Goal: Information Seeking & Learning: Learn about a topic

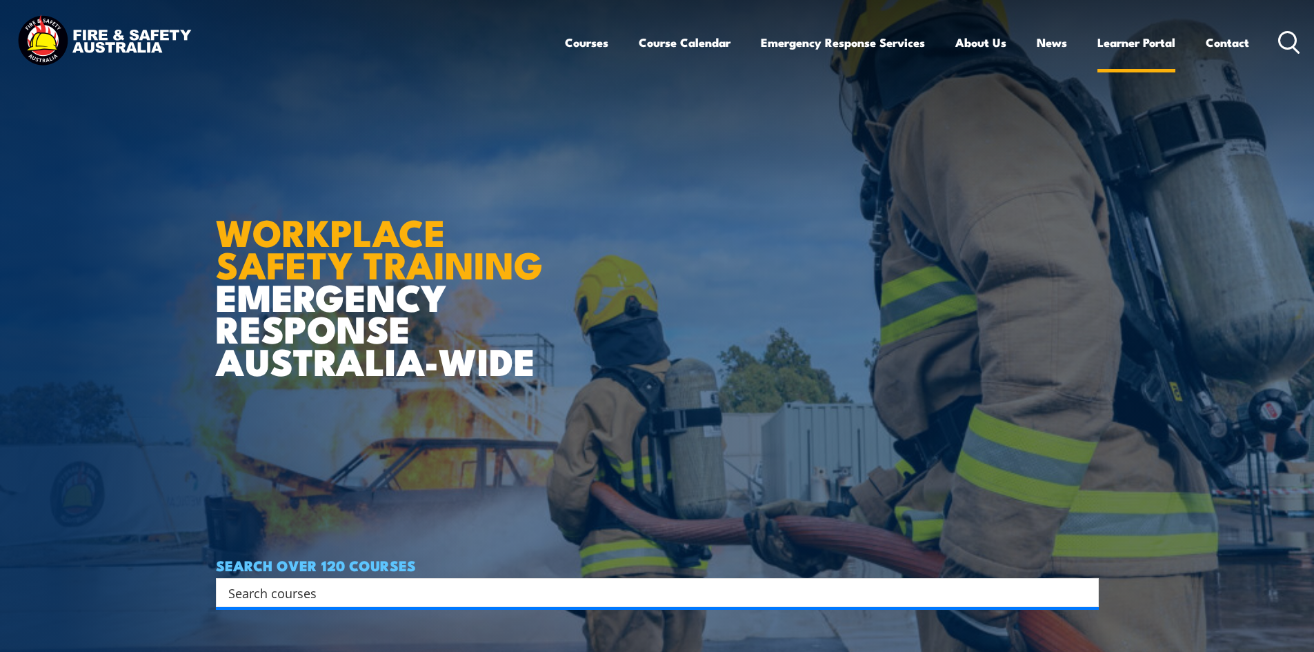
click at [1118, 49] on link "Learner Portal" at bounding box center [1136, 42] width 78 height 37
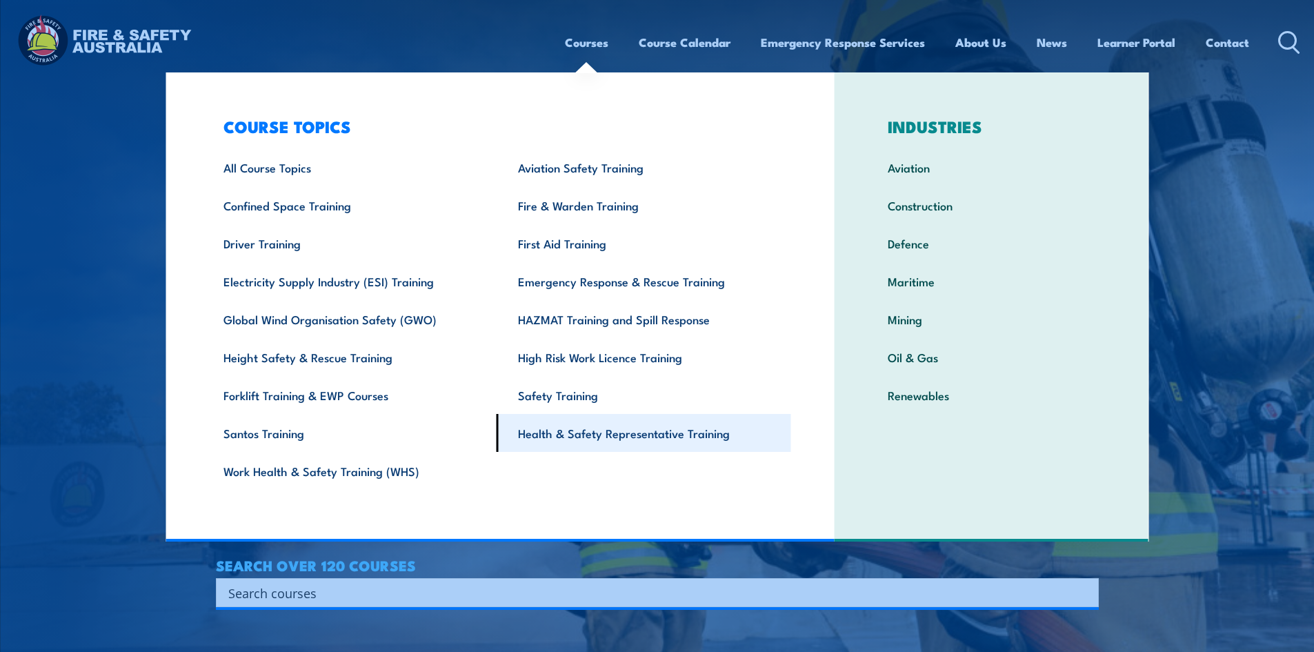
click at [539, 428] on link "Health & Safety Representative Training" at bounding box center [644, 433] width 294 height 38
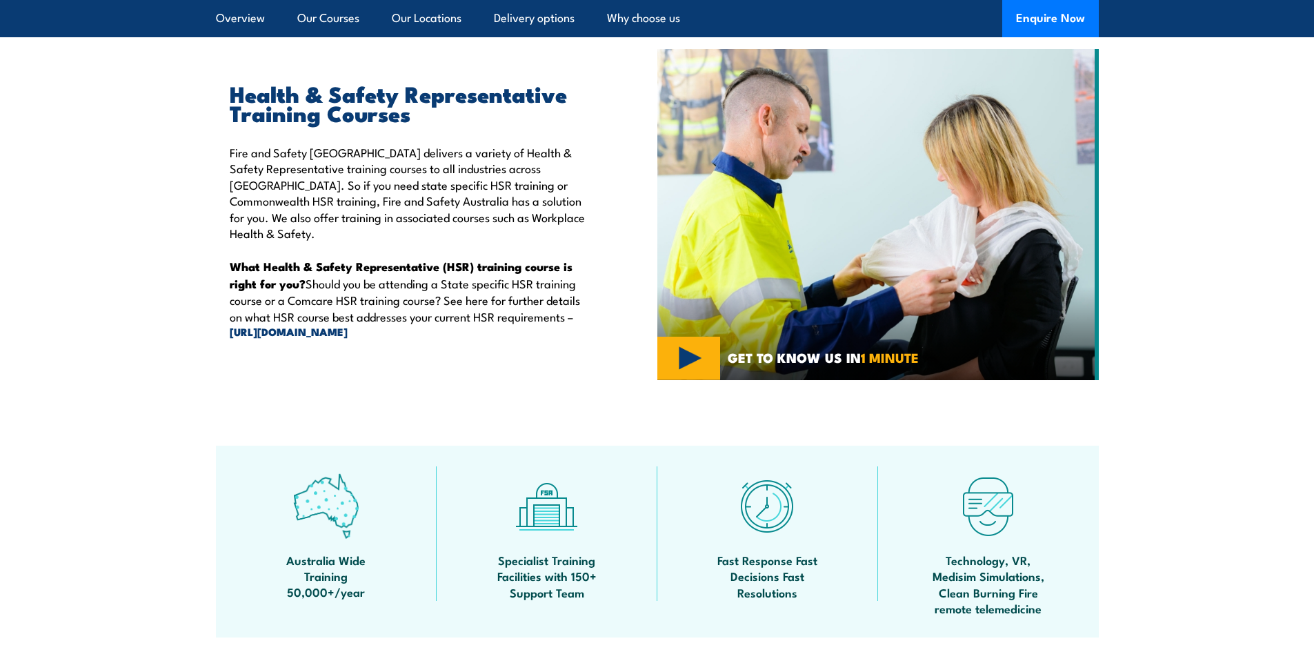
scroll to position [552, 0]
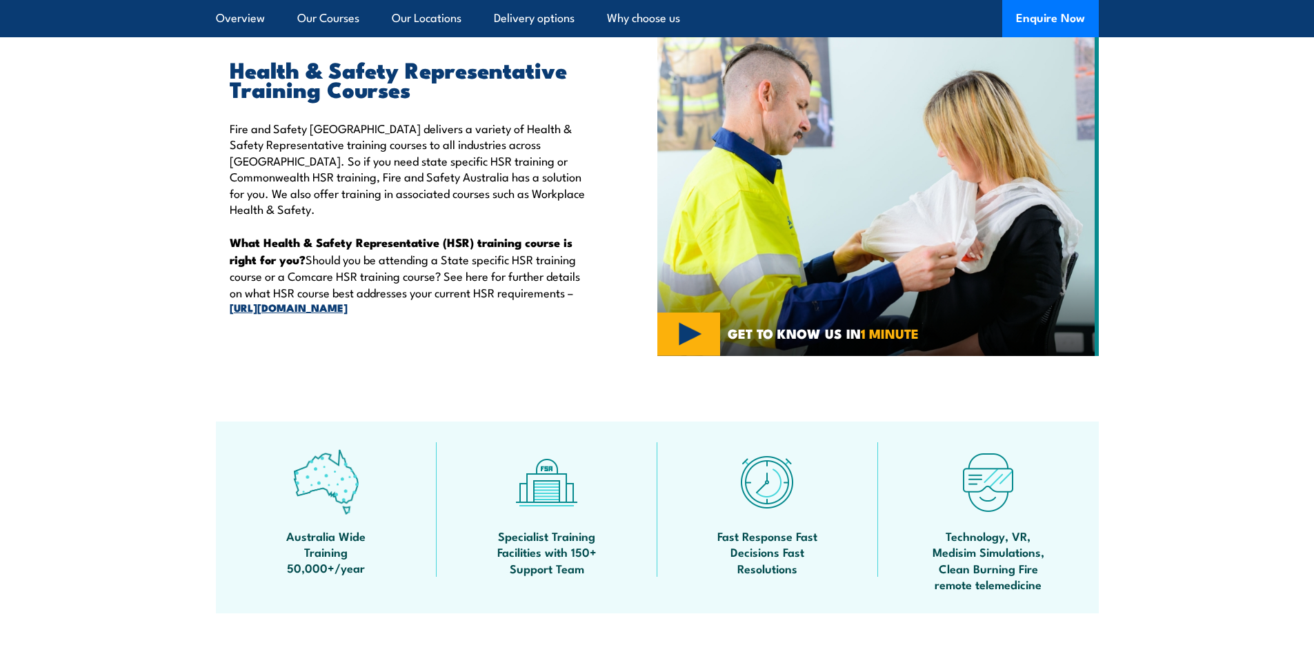
click at [309, 300] on link "[URL][DOMAIN_NAME]" at bounding box center [412, 307] width 364 height 15
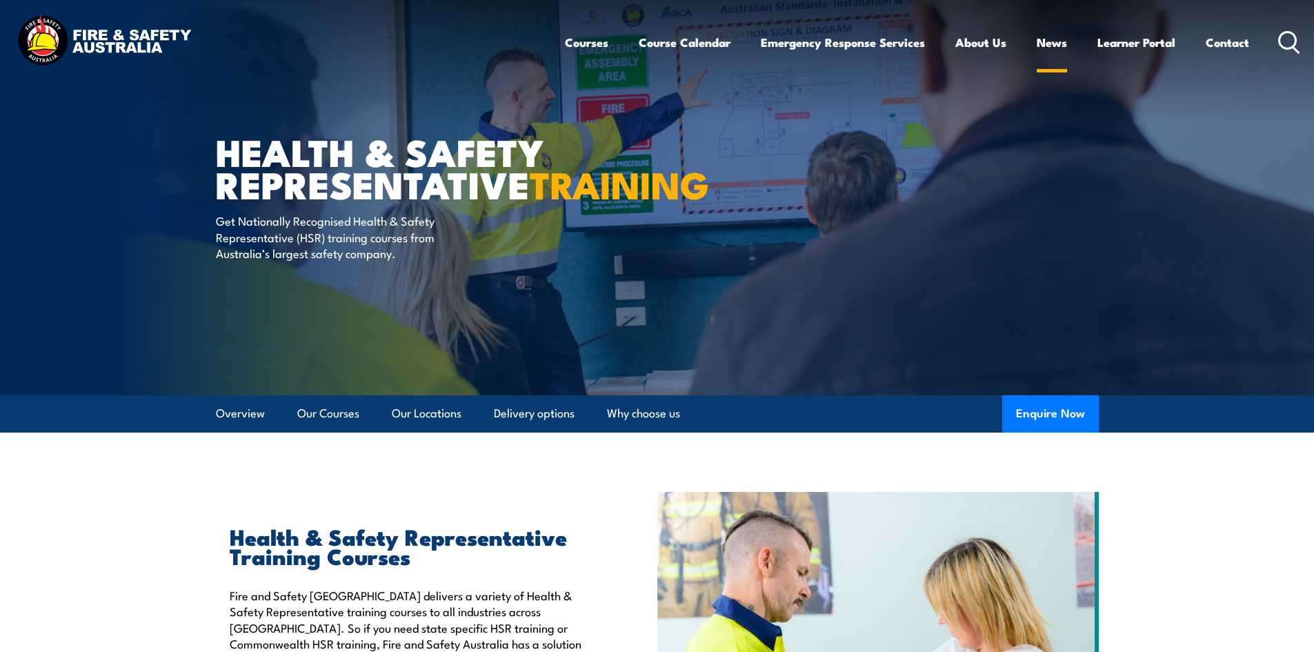
click at [1052, 50] on link "News" at bounding box center [1051, 42] width 30 height 37
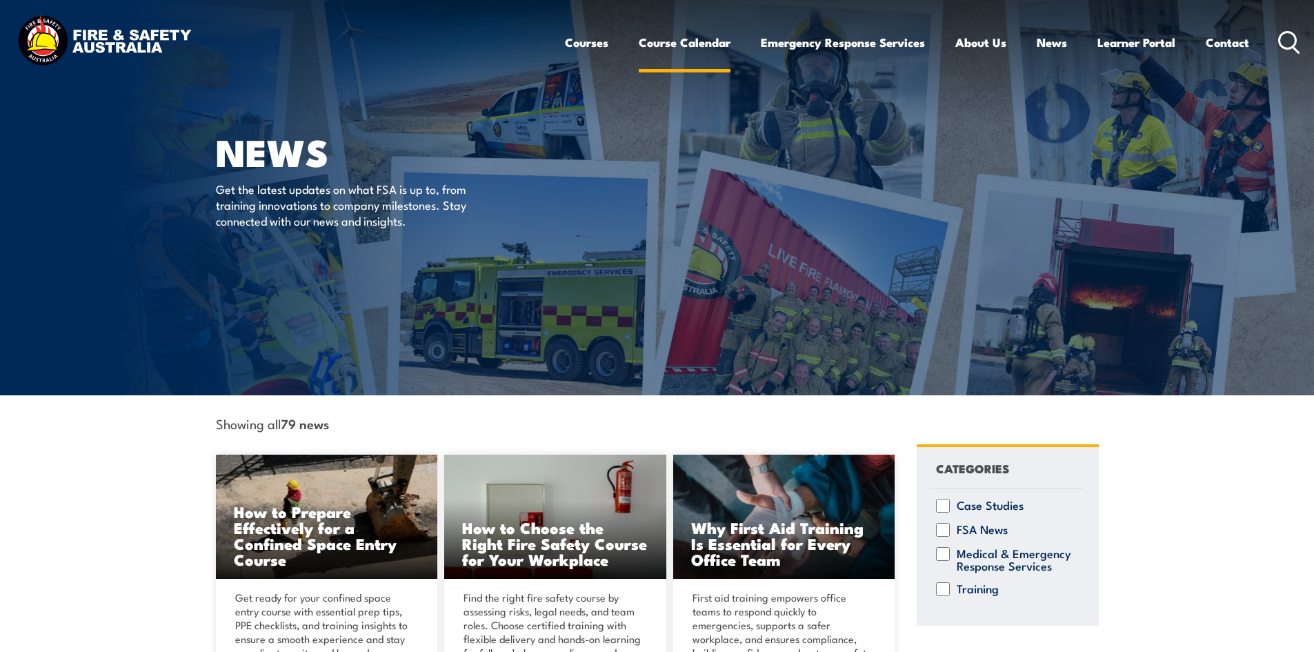
click at [678, 46] on link "Course Calendar" at bounding box center [685, 42] width 92 height 37
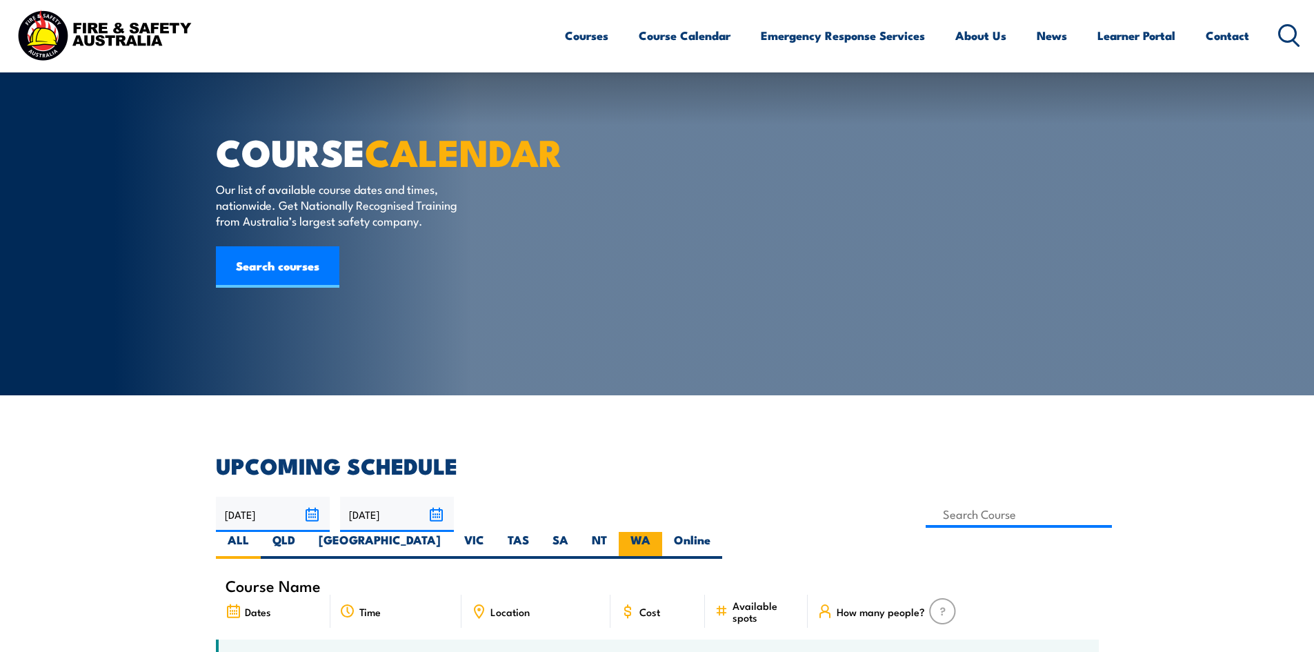
click at [662, 532] on label "WA" at bounding box center [640, 545] width 43 height 27
click at [659, 532] on input "WA" at bounding box center [654, 536] width 9 height 9
radio input "true"
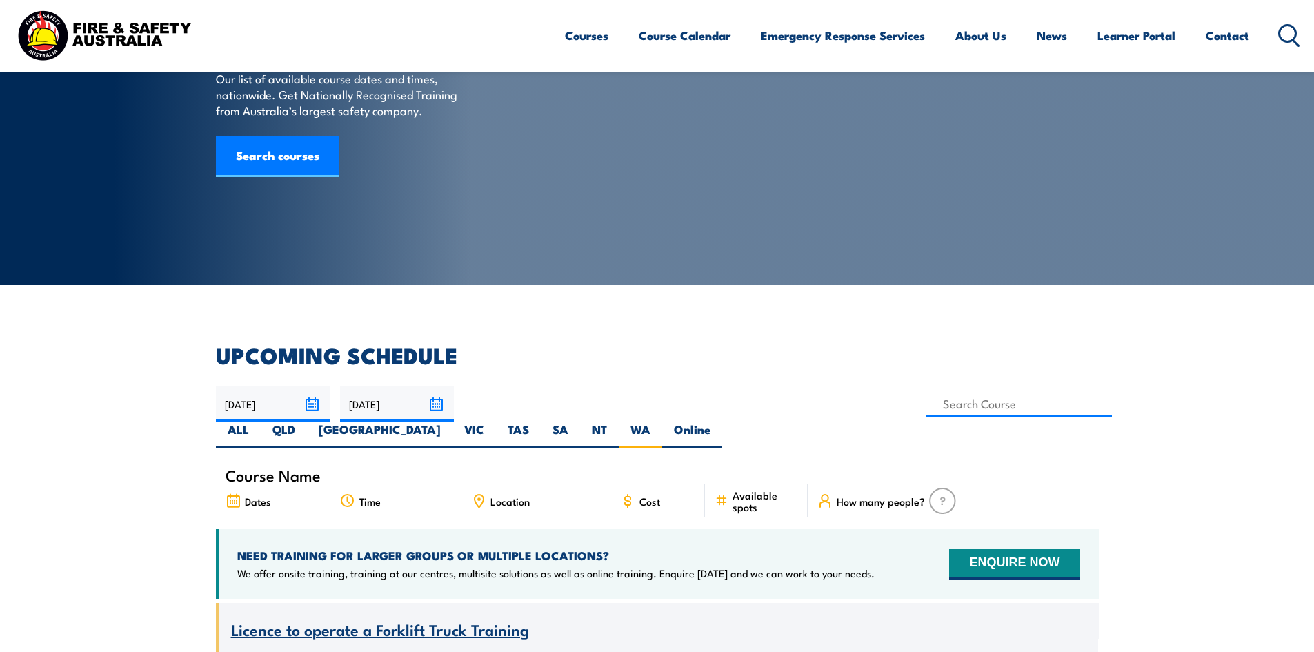
scroll to position [317, 0]
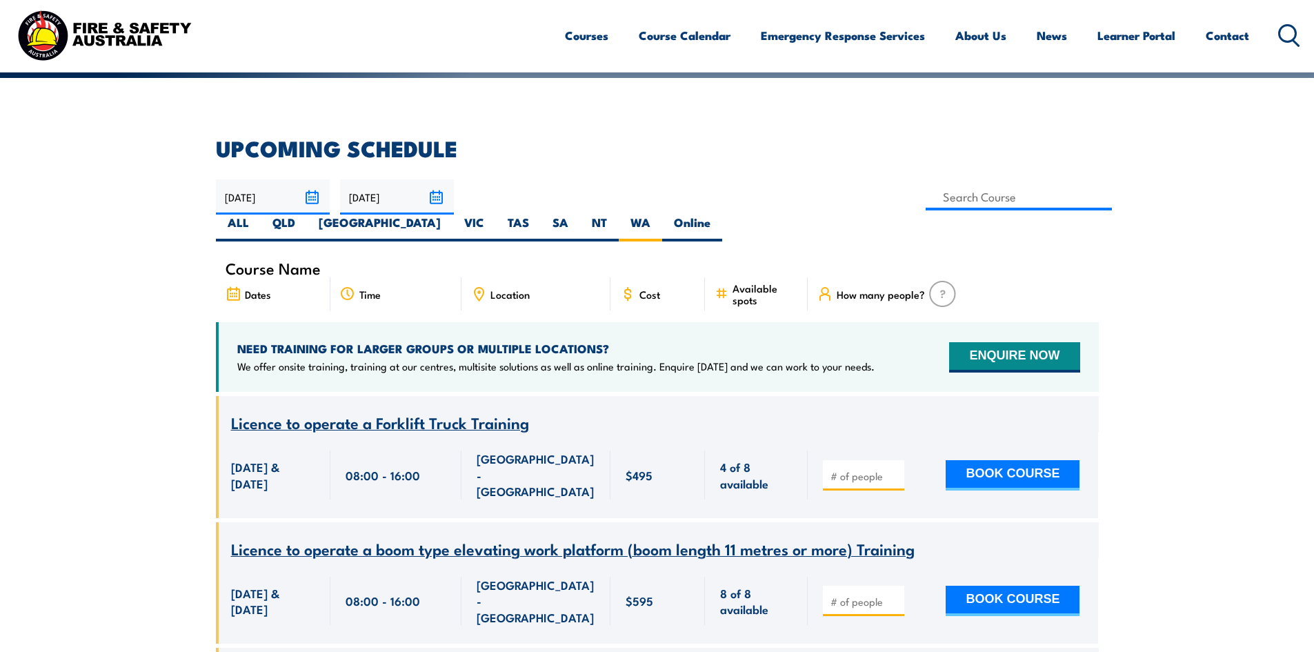
click at [106, 28] on img at bounding box center [104, 35] width 181 height 59
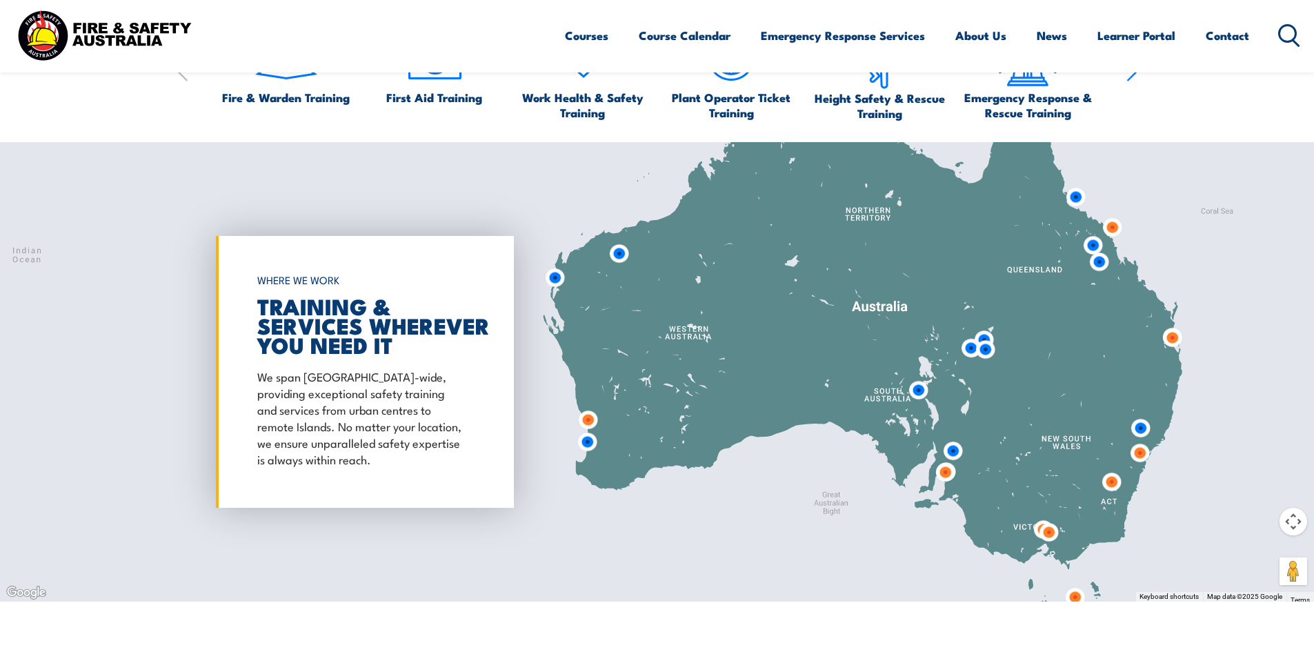
scroll to position [2550, 0]
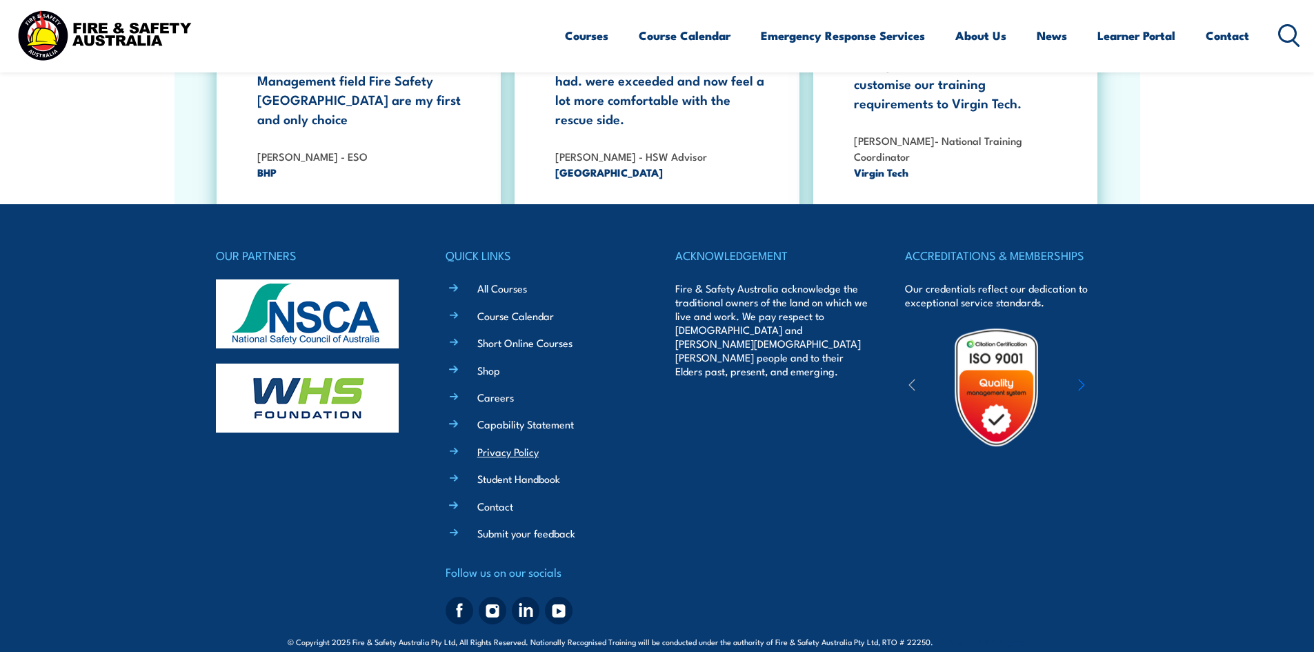
click at [530, 444] on link "Privacy Policy" at bounding box center [507, 451] width 61 height 14
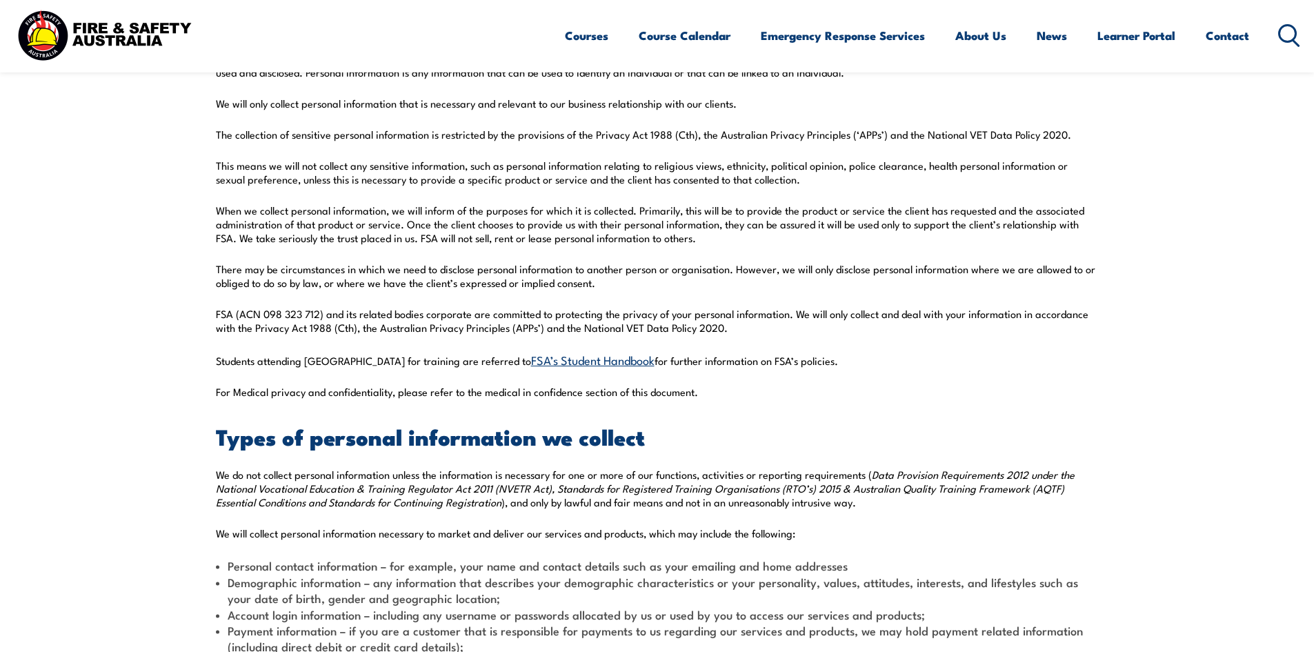
scroll to position [483, 0]
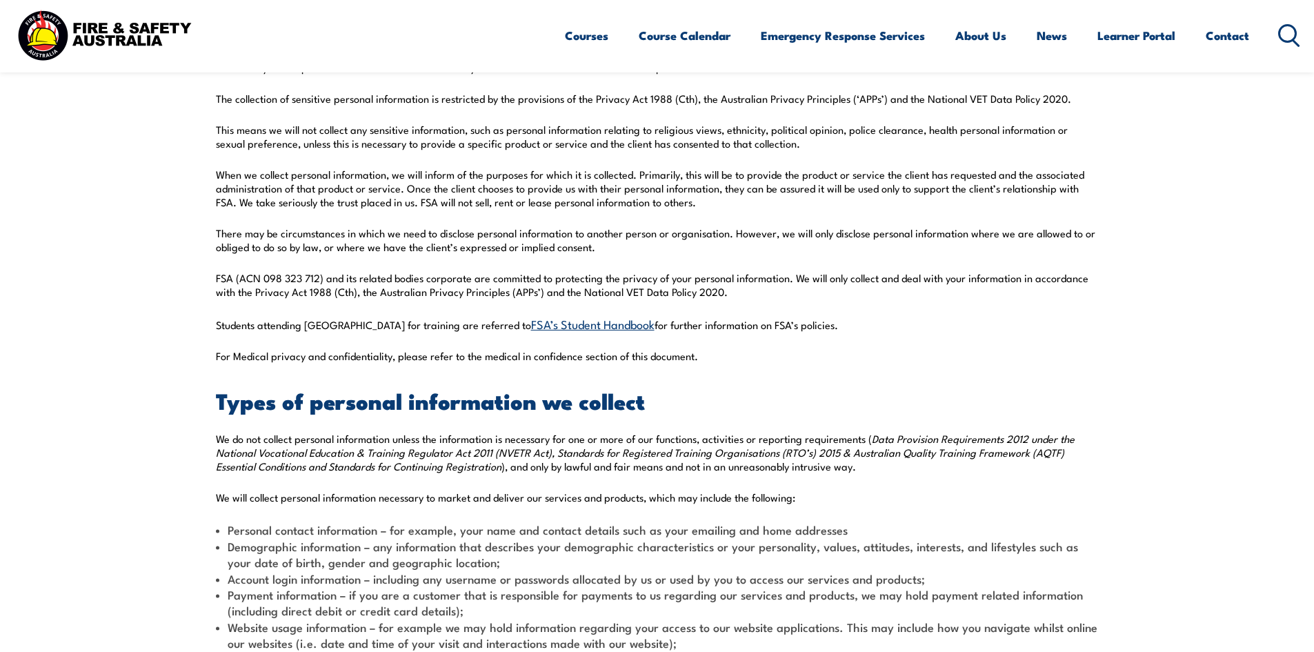
click at [531, 326] on link "FSA’s Student Handbook" at bounding box center [592, 323] width 123 height 17
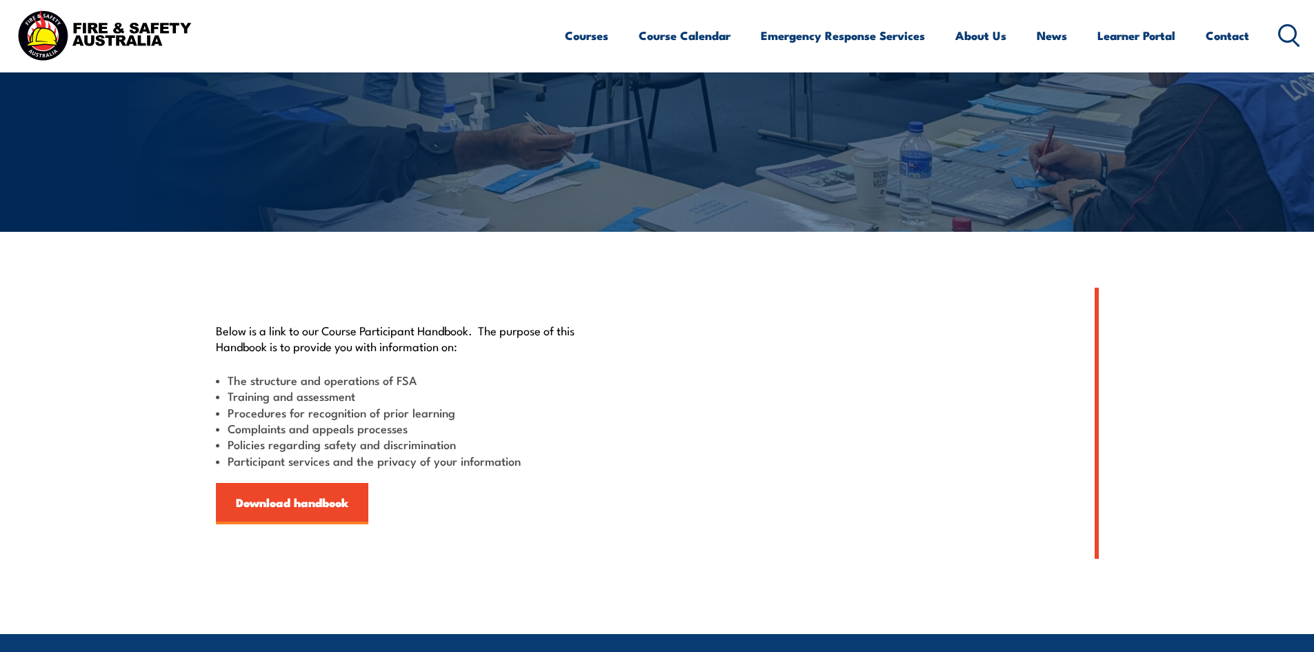
scroll to position [207, 0]
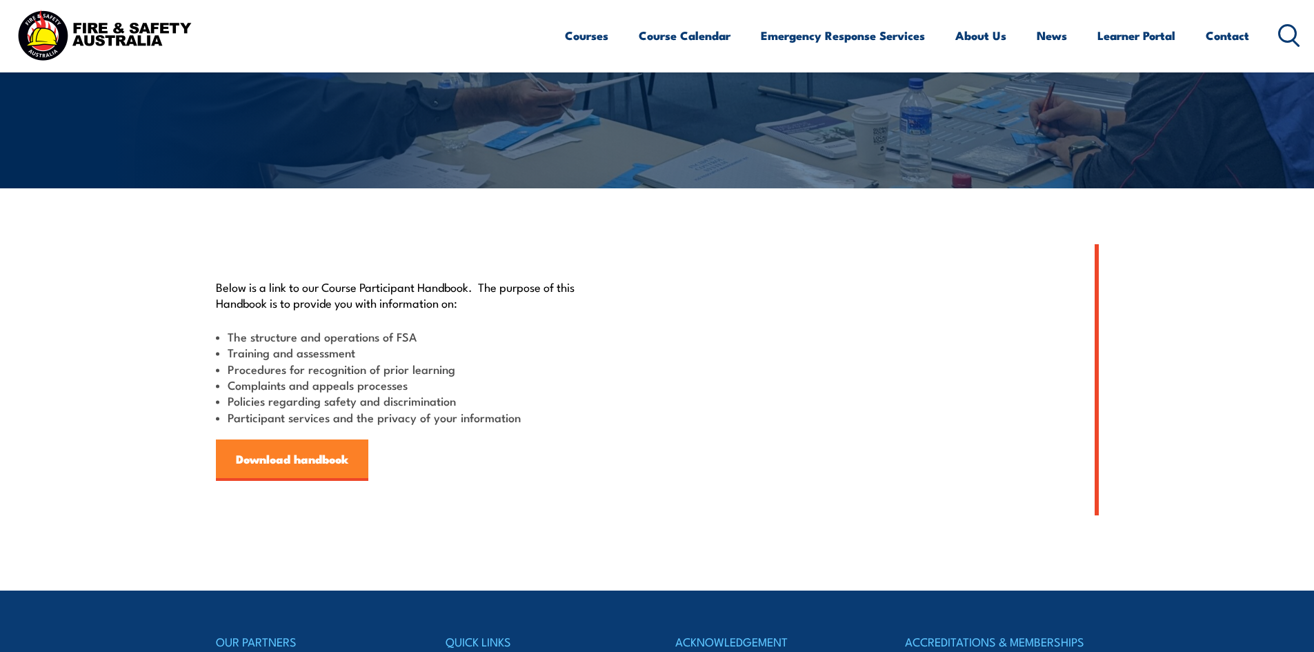
click at [303, 465] on link "Download handbook" at bounding box center [292, 459] width 152 height 41
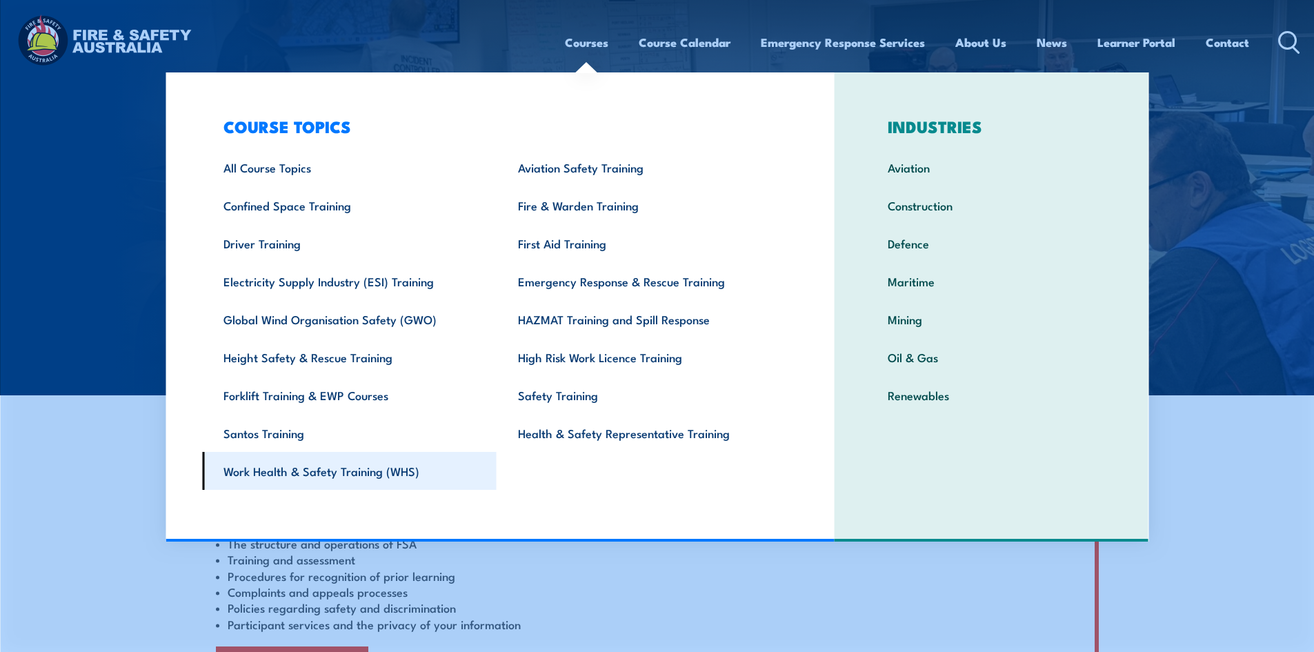
click at [333, 477] on link "Work Health & Safety Training (WHS)" at bounding box center [349, 471] width 294 height 38
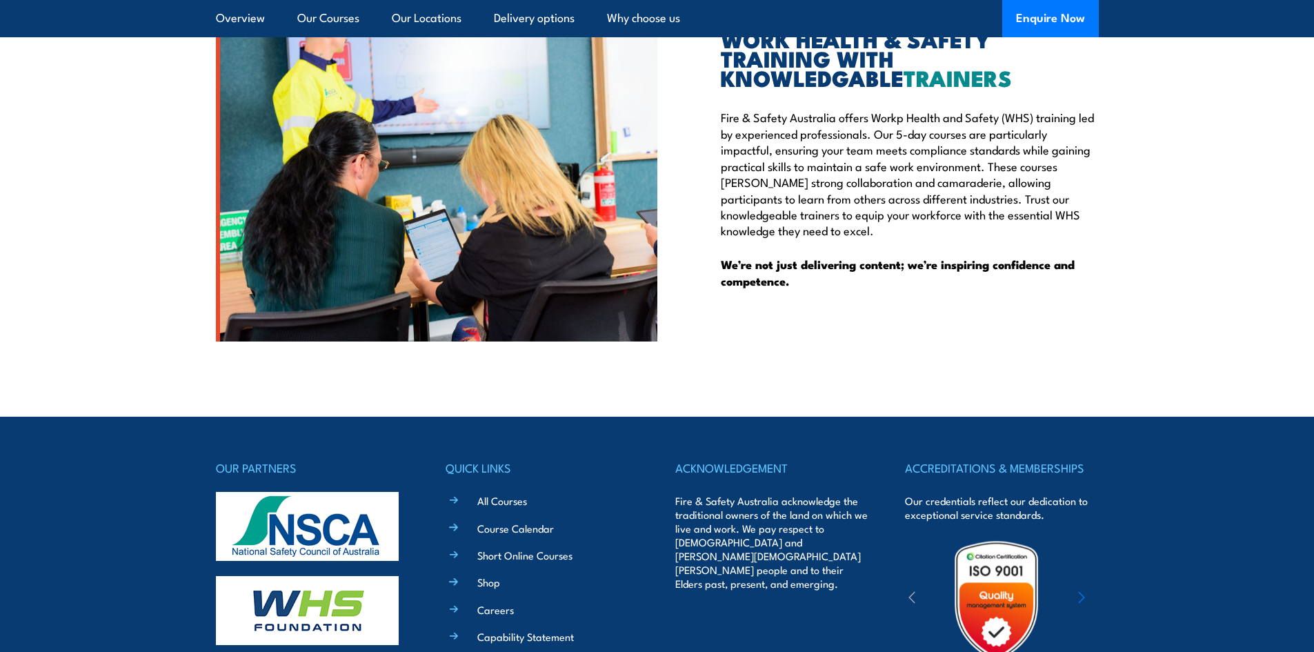
scroll to position [3519, 0]
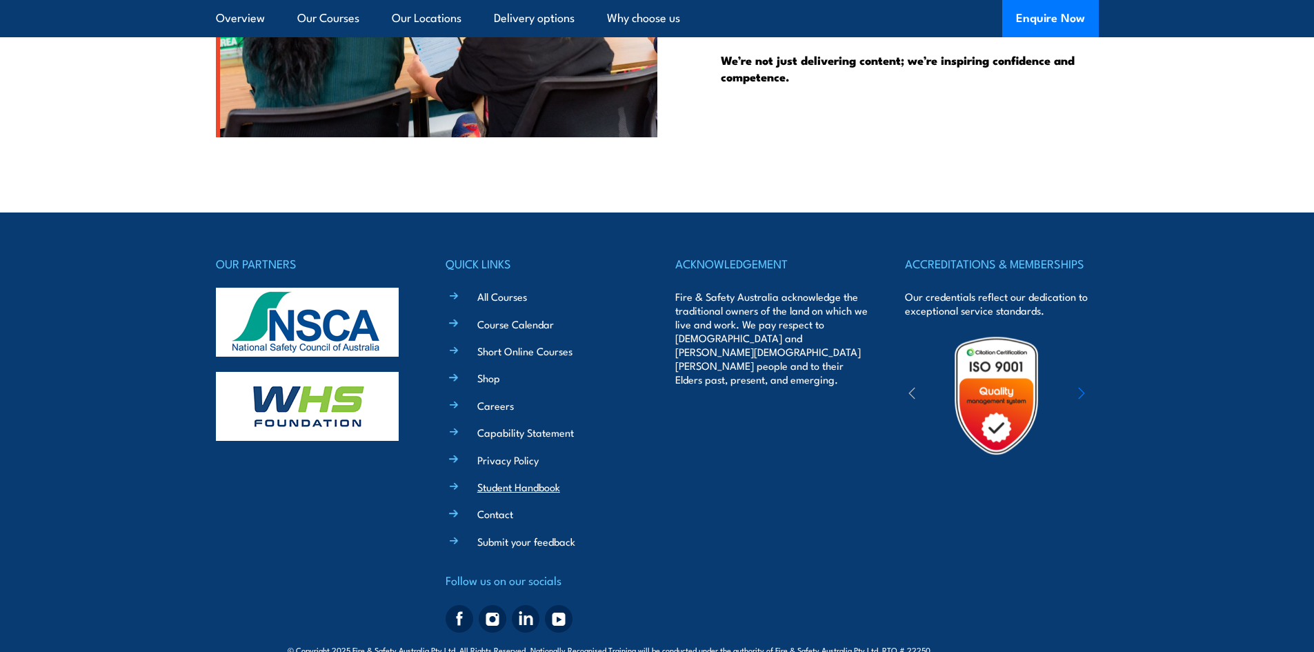
click at [549, 479] on link "Student Handbook" at bounding box center [518, 486] width 83 height 14
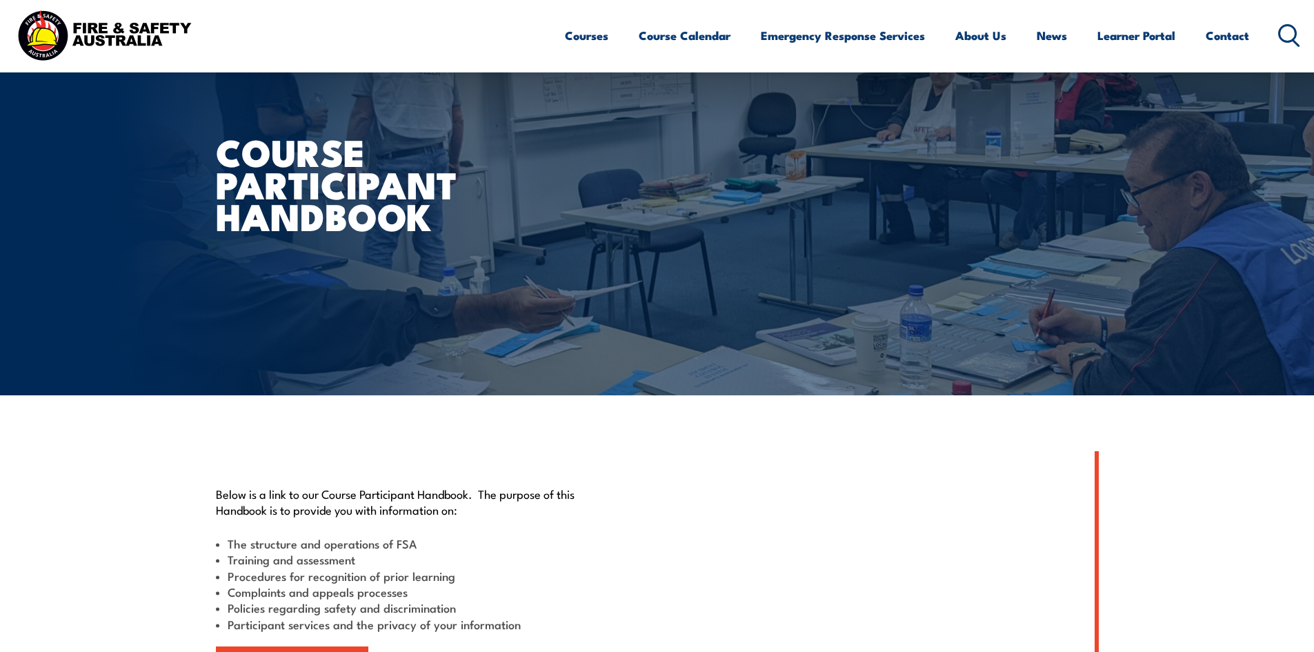
scroll to position [207, 0]
